Goal: Communication & Community: Ask a question

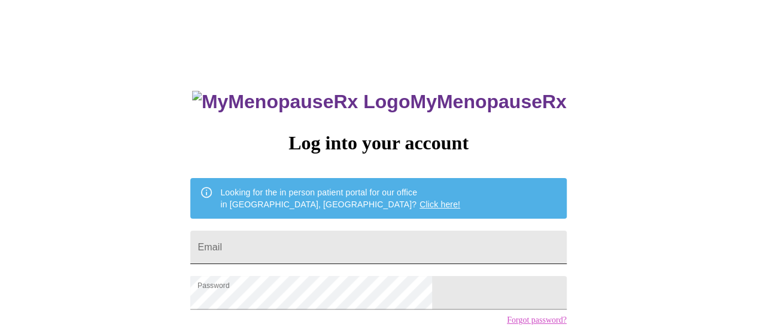
click at [337, 242] on input "Email" at bounding box center [378, 247] width 376 height 33
click at [339, 239] on input "Email" at bounding box center [378, 247] width 376 height 33
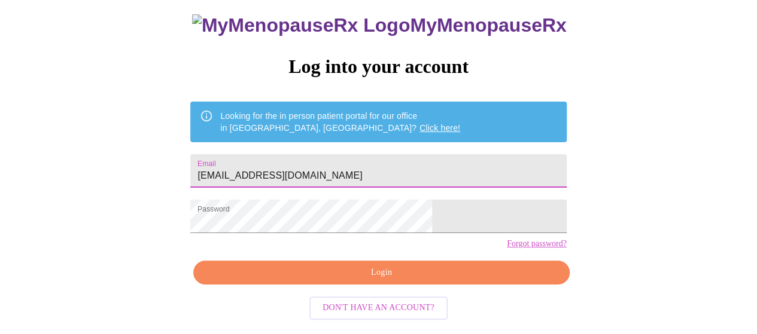
type input "[EMAIL_ADDRESS][DOMAIN_NAME]"
click at [386, 280] on span "Login" at bounding box center [381, 273] width 348 height 15
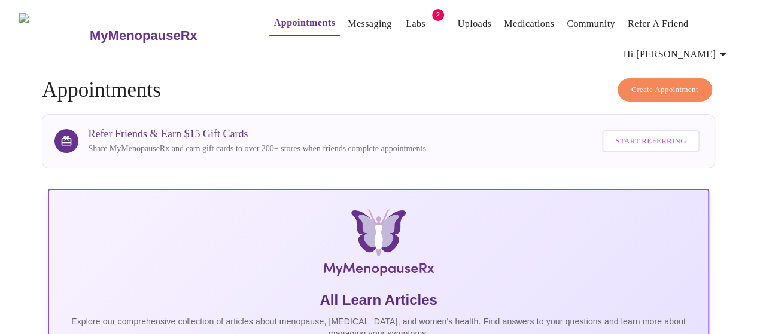
click at [343, 15] on button "Messaging" at bounding box center [369, 24] width 53 height 24
click at [347, 17] on link "Messaging" at bounding box center [369, 24] width 44 height 17
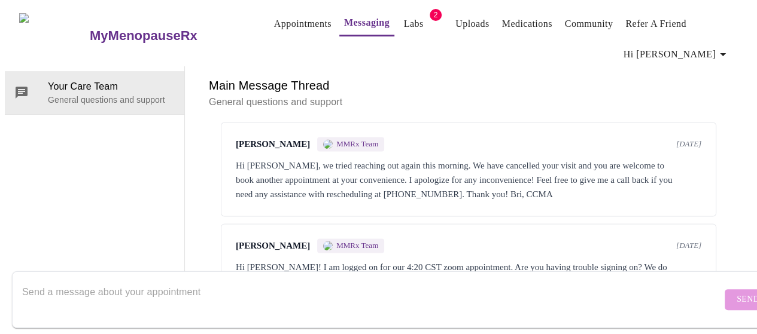
scroll to position [1001, 0]
click at [148, 272] on form "Send" at bounding box center [395, 300] width 767 height 57
click at [154, 286] on textarea "Send a message about your appointment" at bounding box center [371, 299] width 699 height 38
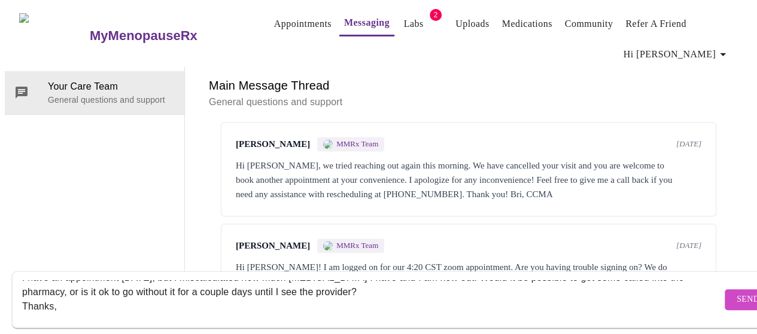
scroll to position [37, 0]
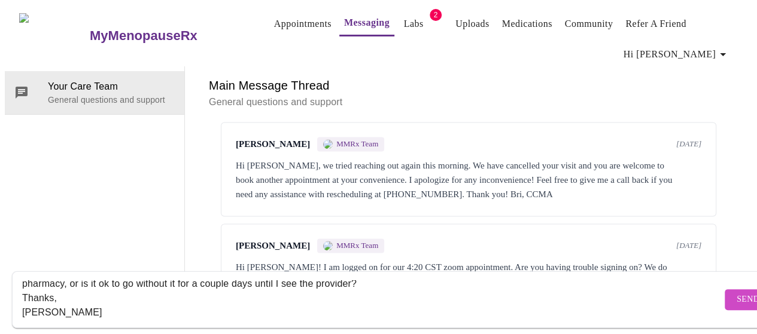
type textarea "Hello, I have an appointment [DATE], but I miscalculated how much [MEDICAL_DATA…"
click at [724, 290] on button "Send" at bounding box center [747, 299] width 47 height 21
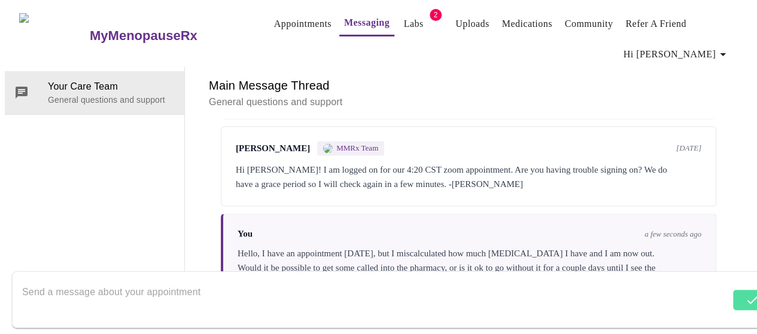
scroll to position [1101, 0]
